Goal: Transaction & Acquisition: Purchase product/service

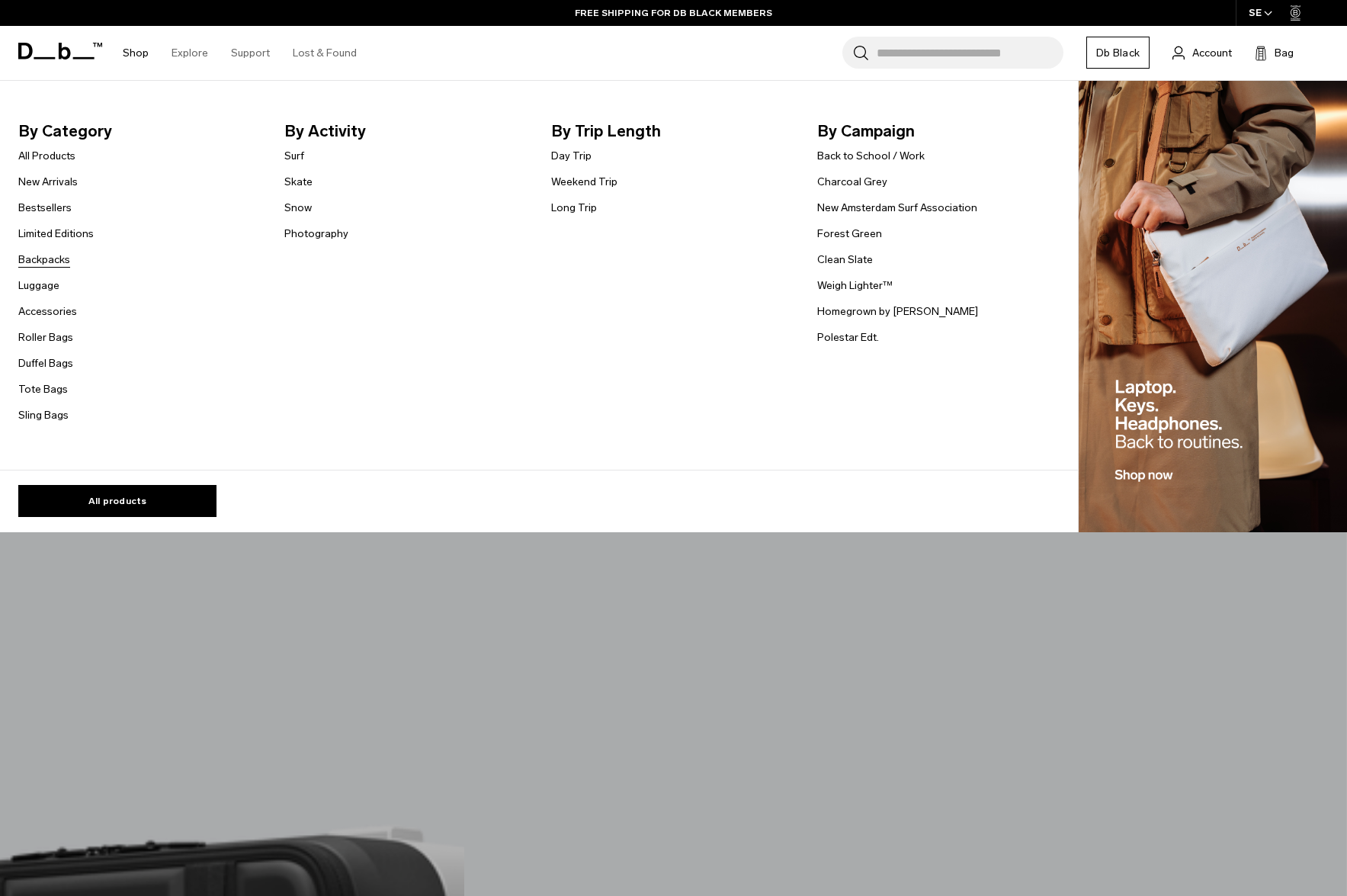
click at [58, 259] on link "Backpacks" at bounding box center [44, 259] width 52 height 16
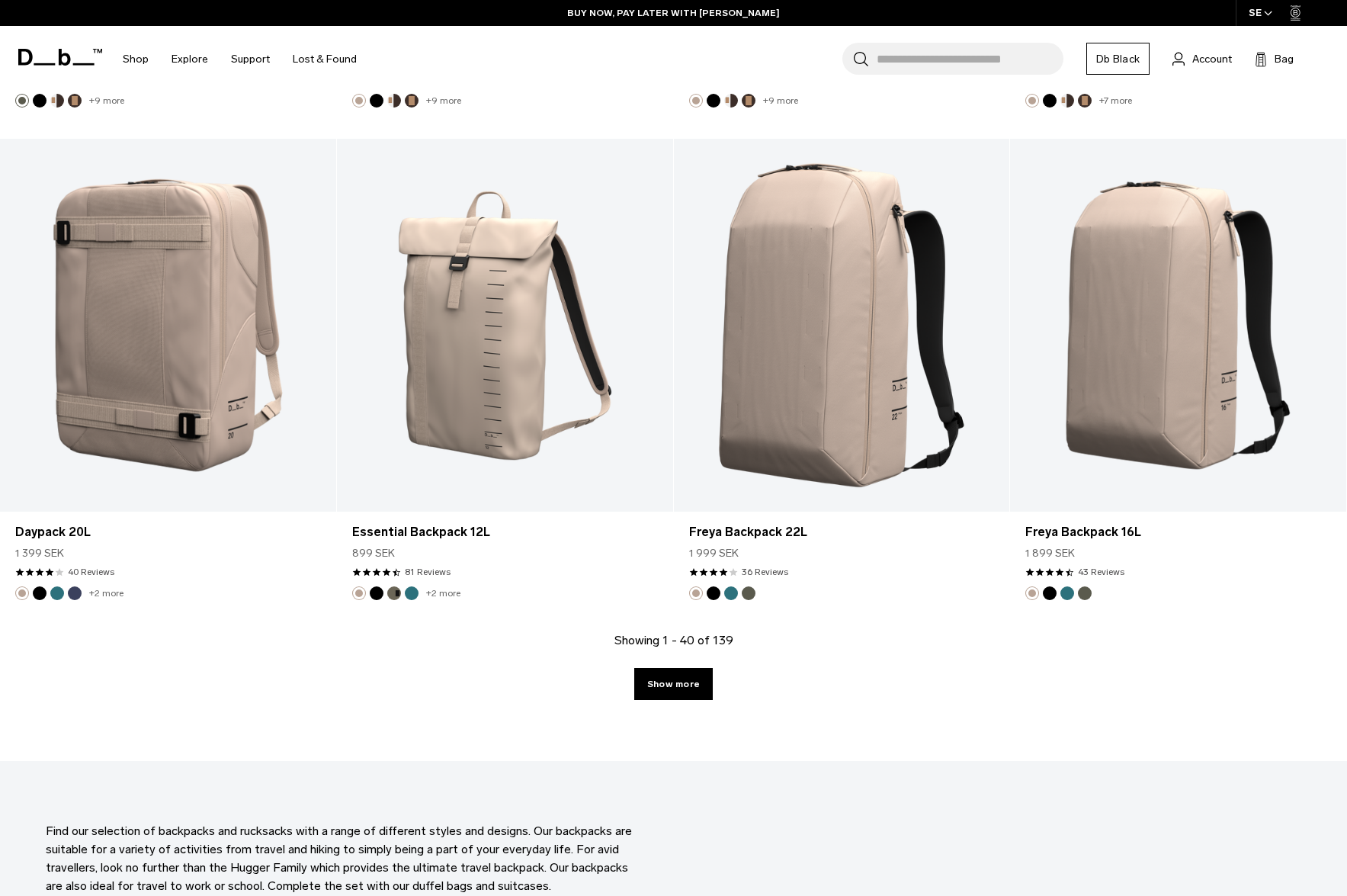
scroll to position [5107, 0]
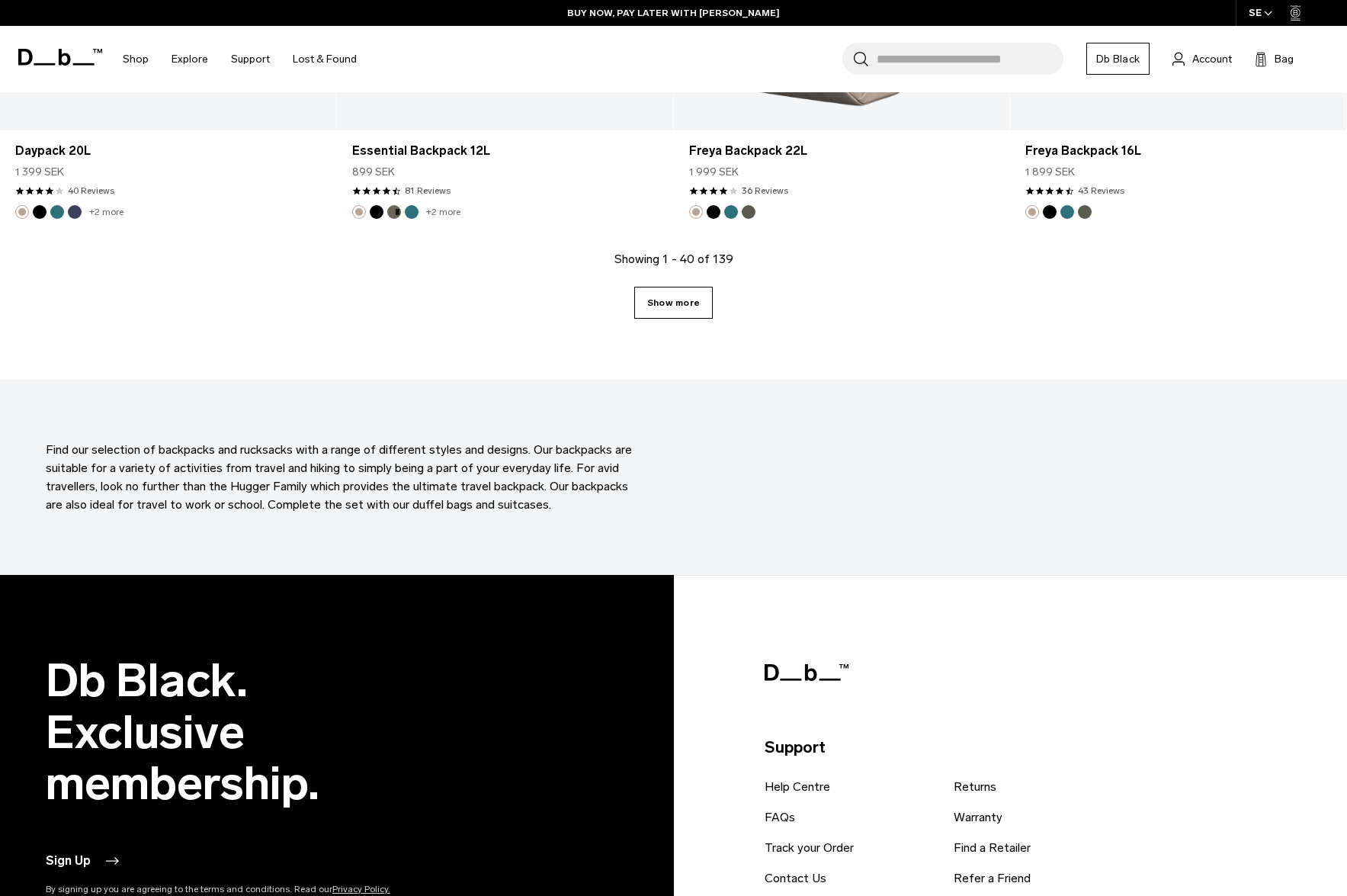
click at [690, 311] on link "Show more" at bounding box center [674, 302] width 79 height 32
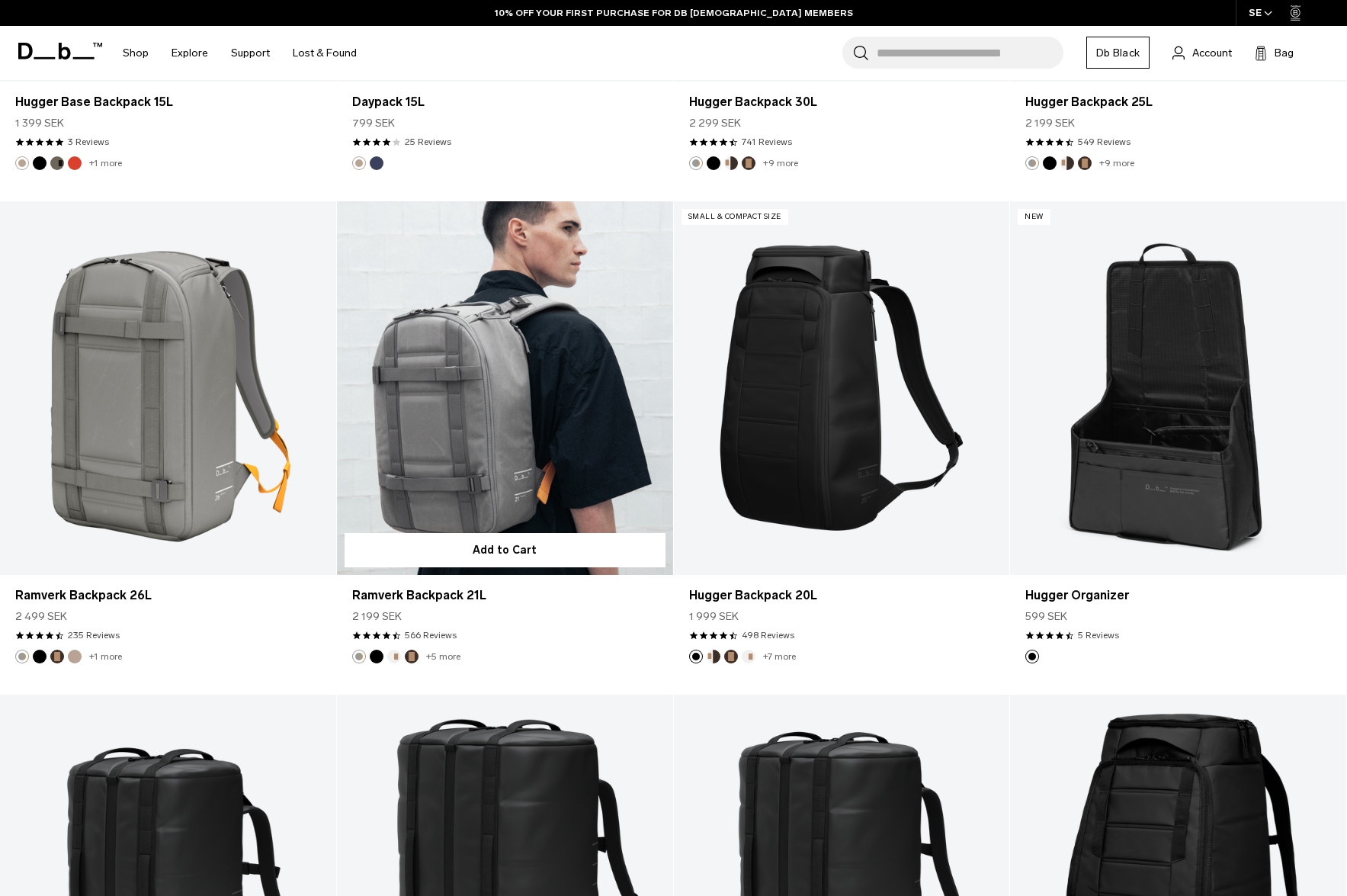
scroll to position [5641, 0]
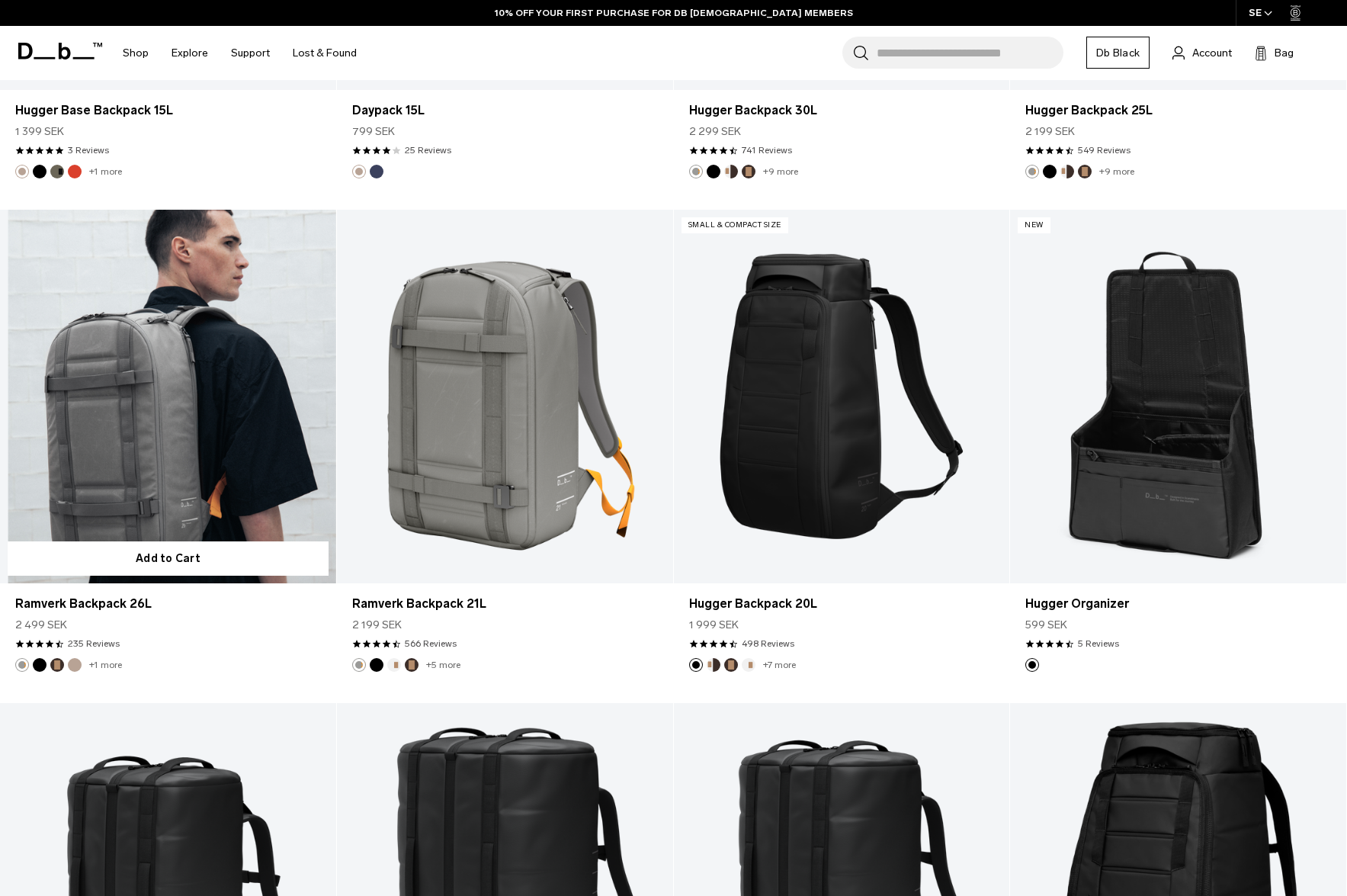
click at [212, 418] on link "Ramverk Backpack 26L" at bounding box center [168, 396] width 336 height 373
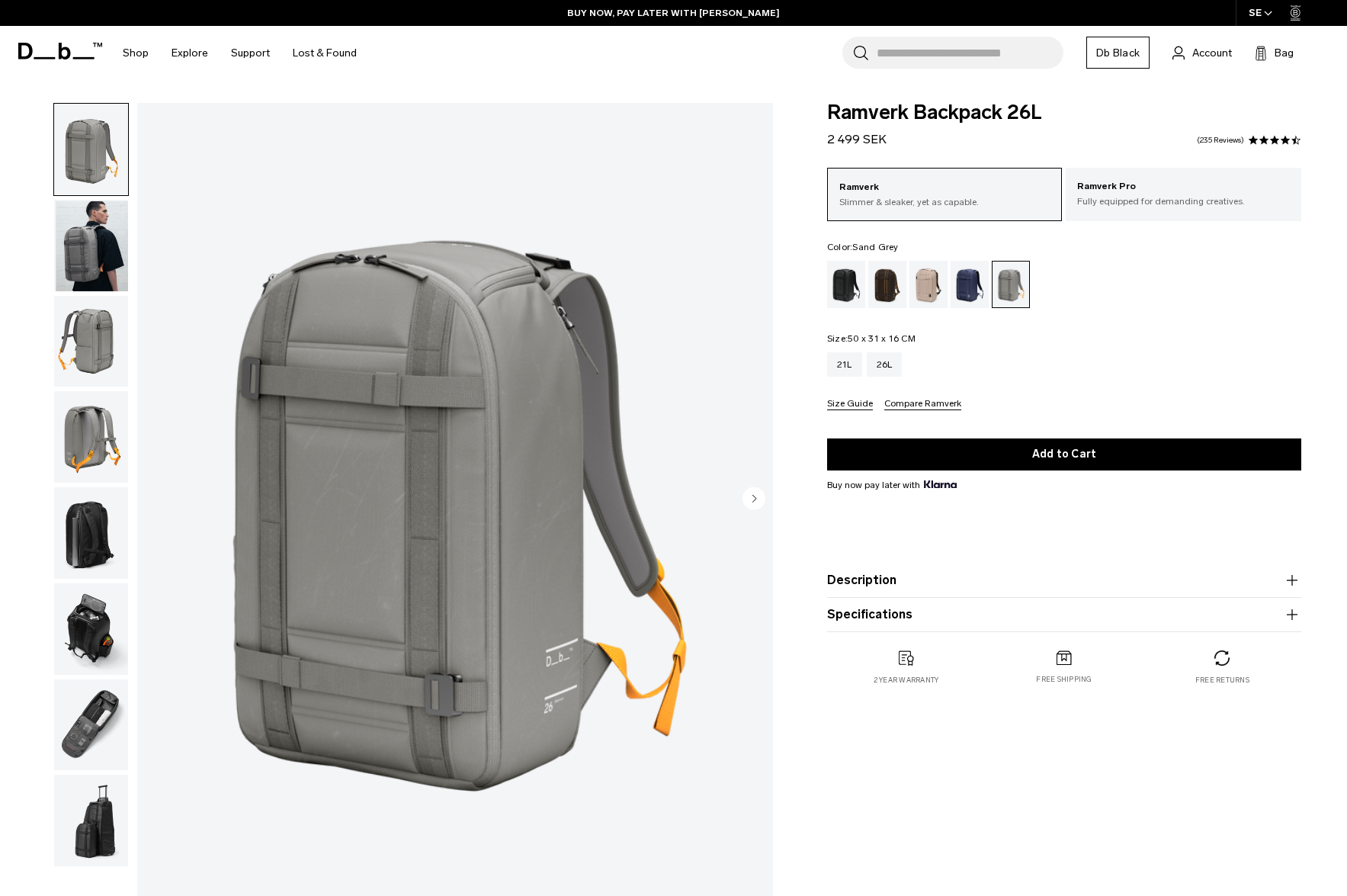
click at [70, 54] on icon at bounding box center [64, 51] width 12 height 17
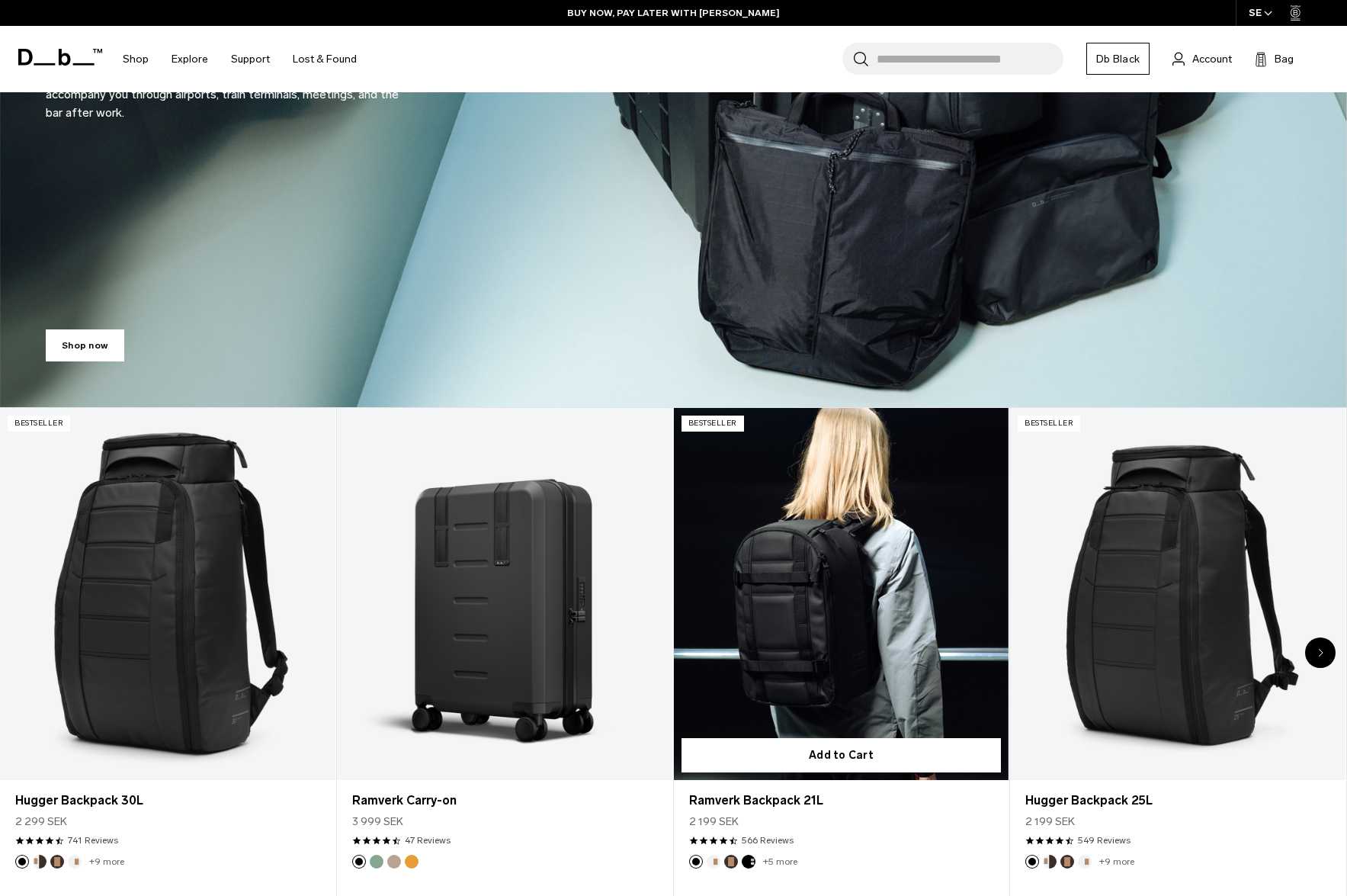
scroll to position [534, 0]
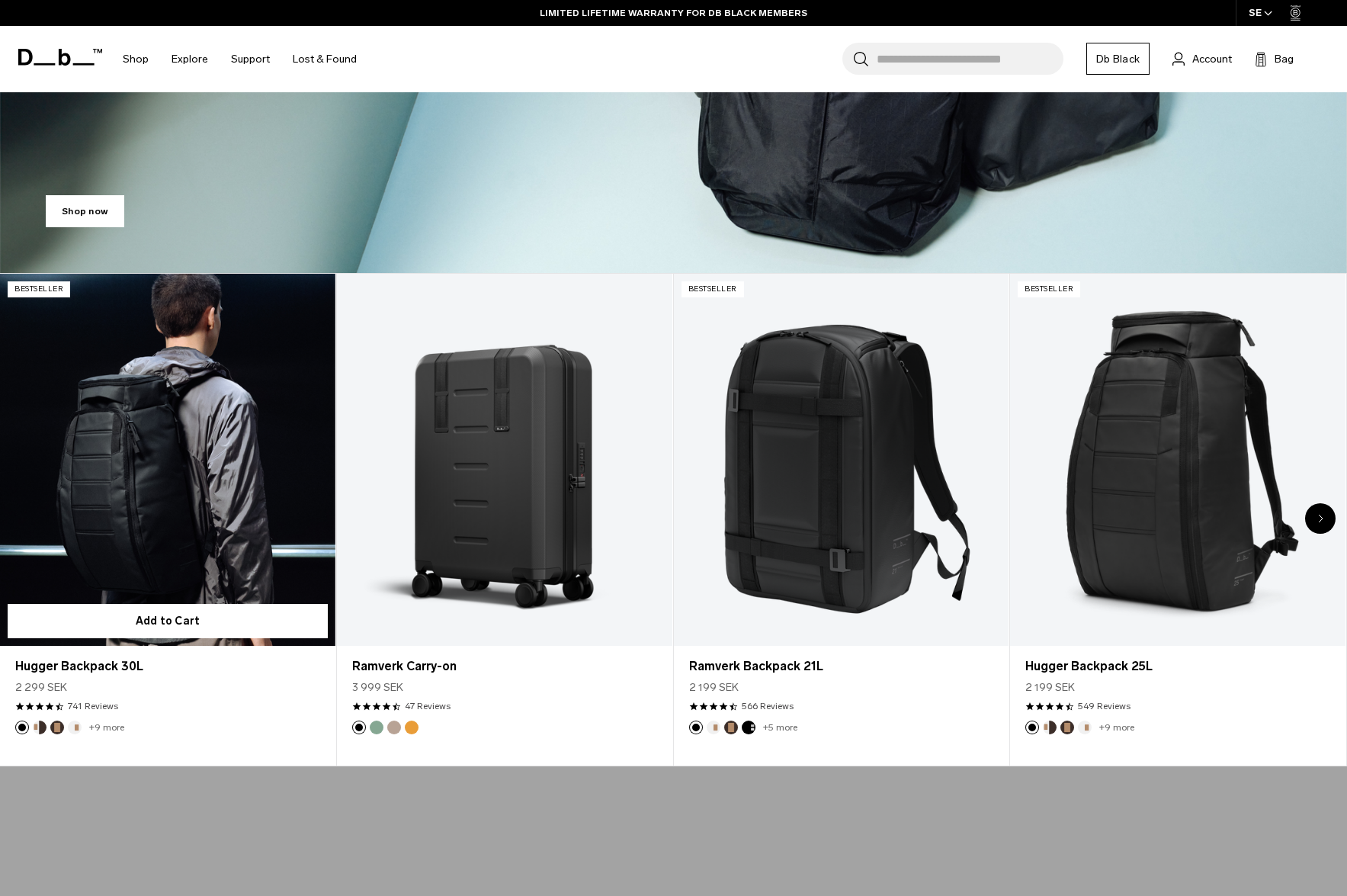
click at [198, 460] on link "Hugger Backpack 30L" at bounding box center [168, 460] width 335 height 372
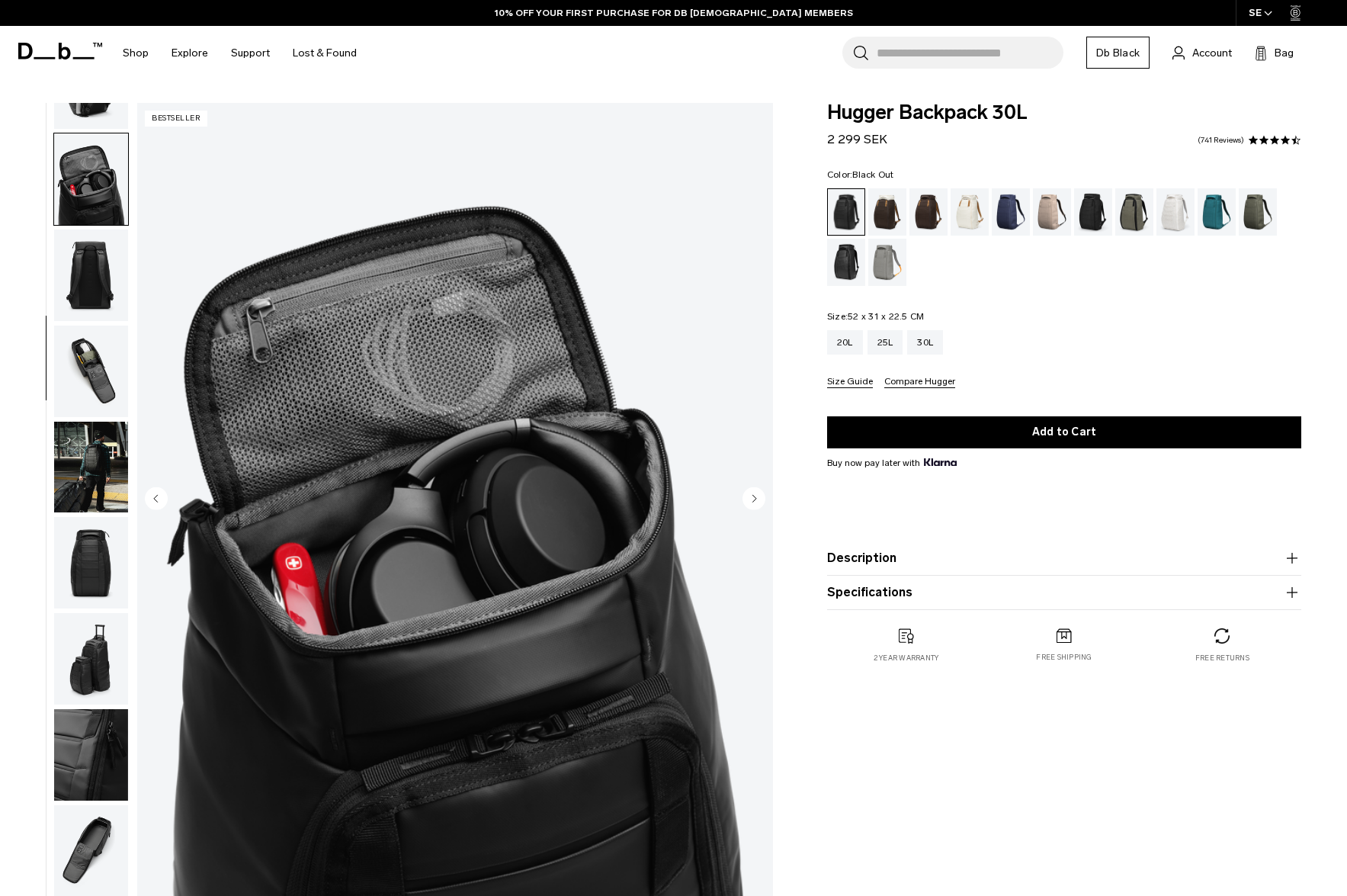
click at [111, 467] on img "button" at bounding box center [91, 467] width 74 height 92
